Goal: Find specific page/section: Find specific page/section

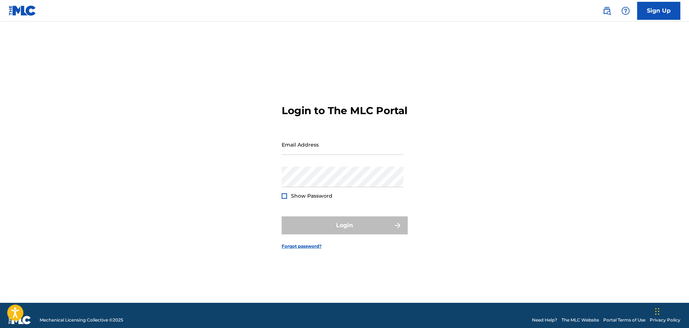
click at [330, 155] on input "Email Address" at bounding box center [343, 144] width 122 height 21
type input "[PERSON_NAME][EMAIL_ADDRESS][PERSON_NAME][DOMAIN_NAME]"
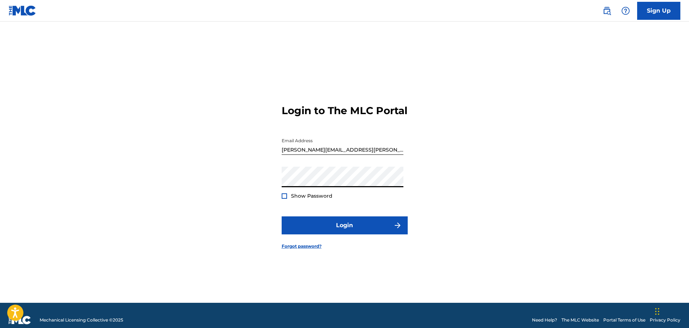
click at [282, 217] on button "Login" at bounding box center [345, 226] width 126 height 18
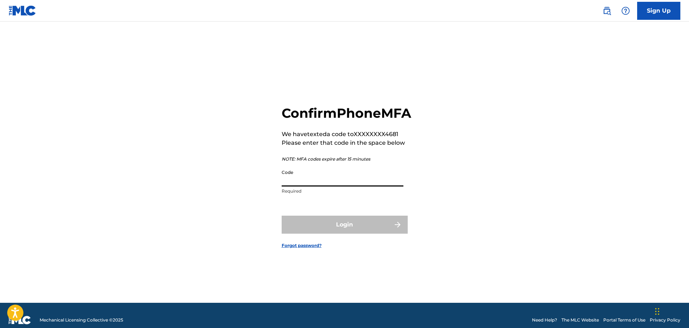
click at [333, 179] on input "Code" at bounding box center [343, 176] width 122 height 21
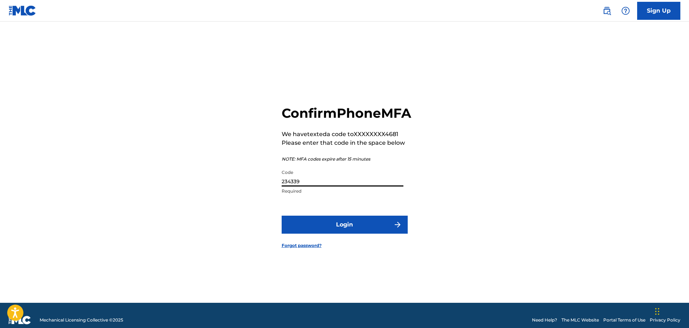
type input "234339"
click at [282, 216] on button "Login" at bounding box center [345, 225] width 126 height 18
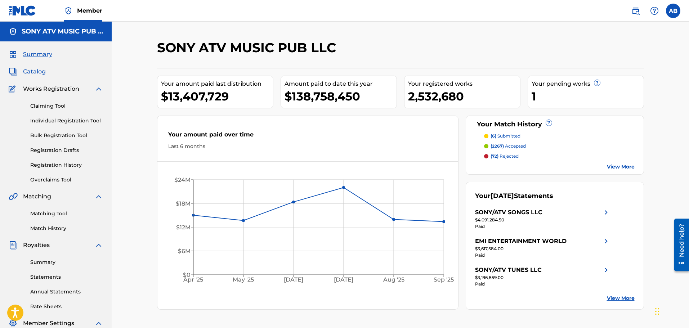
click at [39, 72] on span "Catalog" at bounding box center [34, 71] width 23 height 9
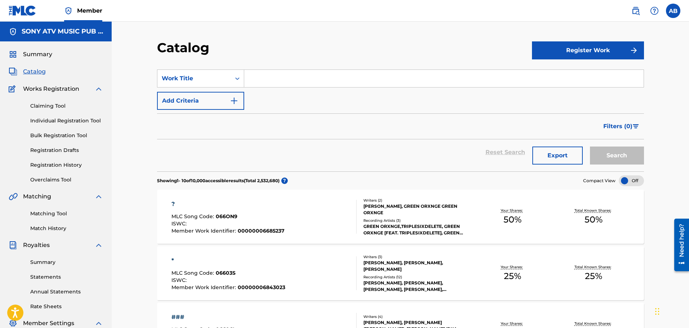
click at [306, 77] on input "Search Form" at bounding box center [444, 78] width 400 height 17
paste input "[MEDICAL_DATA] MUZIK"
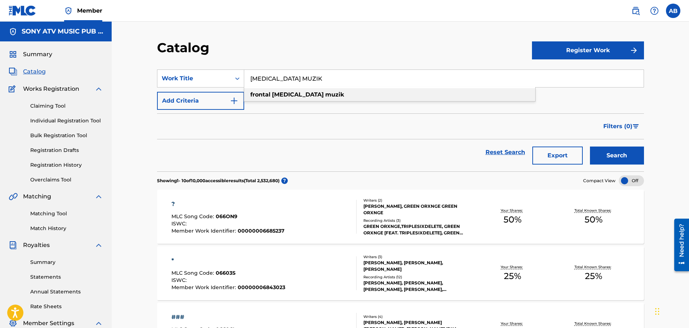
click at [324, 91] on span "Search Form" at bounding box center [324, 94] width 1 height 7
type input "[MEDICAL_DATA] muzik"
click at [627, 159] on button "Search" at bounding box center [617, 156] width 54 height 18
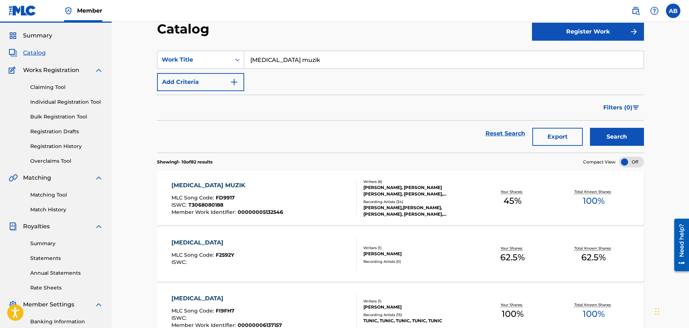
scroll to position [36, 0]
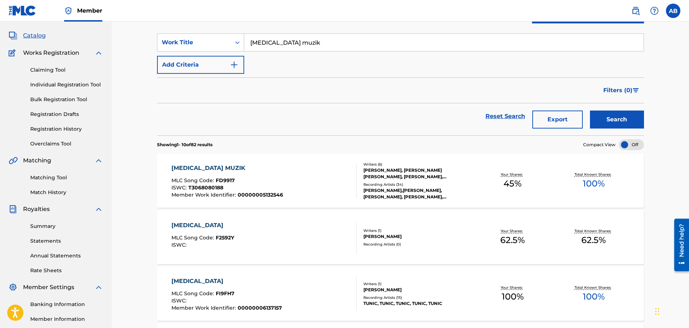
click at [334, 176] on div "[MEDICAL_DATA] MUZIK MLC Song Code : FD9917 ISWC : T3068080188 Member Work Iden…" at bounding box center [264, 181] width 185 height 34
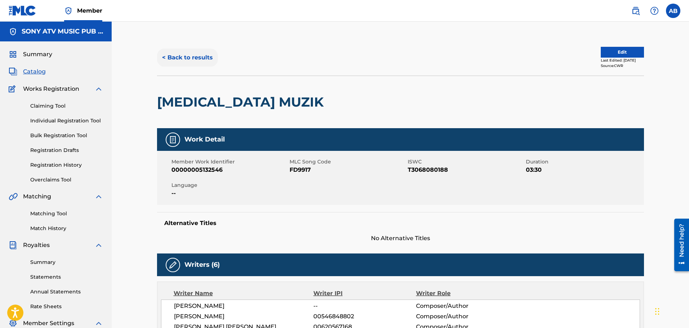
click at [190, 60] on button "< Back to results" at bounding box center [187, 58] width 61 height 18
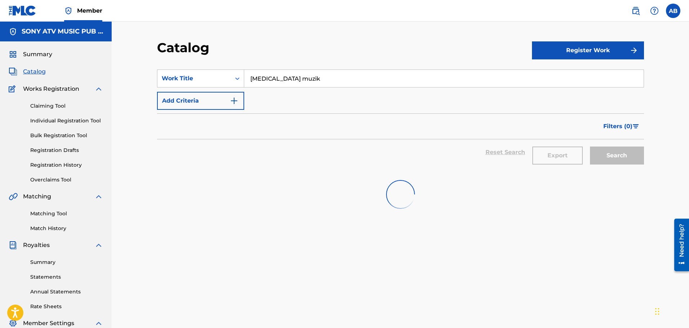
scroll to position [36, 0]
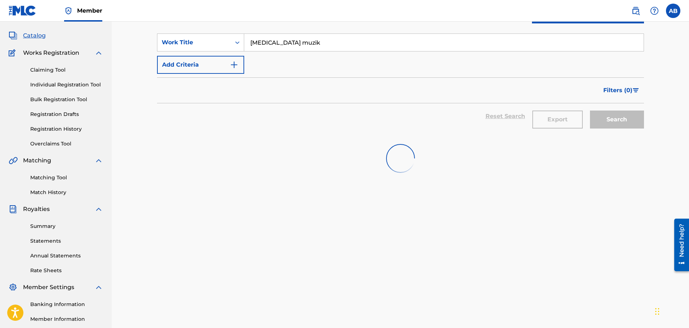
click at [284, 41] on input "[MEDICAL_DATA] muzik" at bounding box center [444, 42] width 400 height 17
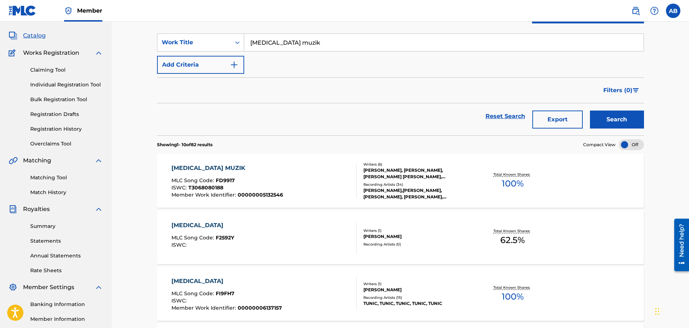
click at [284, 41] on input "[MEDICAL_DATA] muzik" at bounding box center [444, 42] width 400 height 17
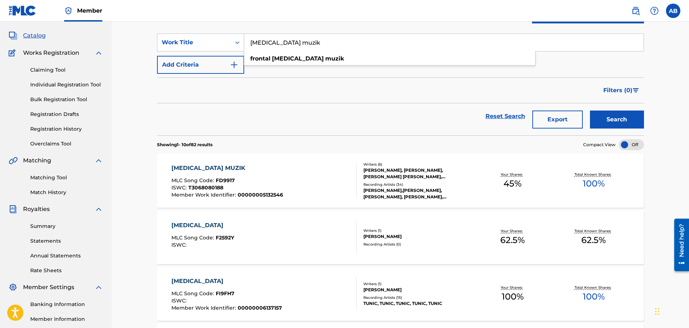
click at [284, 41] on input "[MEDICAL_DATA] muzik" at bounding box center [444, 42] width 400 height 17
paste input "OBJECTS IN THE MIRROR"
type input "OBJECTS IN THE MIRROR"
click at [590, 111] on button "Search" at bounding box center [617, 120] width 54 height 18
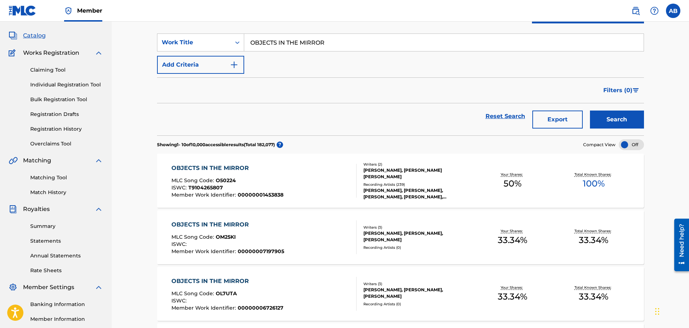
click at [374, 172] on div "[PERSON_NAME], [PERSON_NAME] [PERSON_NAME]" at bounding box center [418, 173] width 109 height 13
